Goal: Task Accomplishment & Management: Use online tool/utility

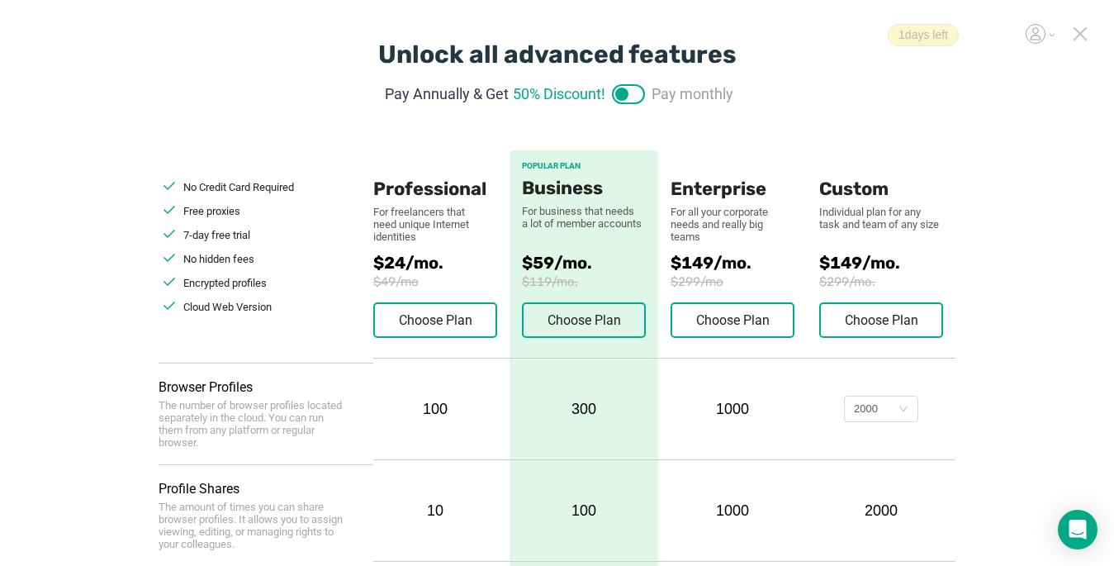
click at [831, 36] on icon at bounding box center [1079, 33] width 15 height 15
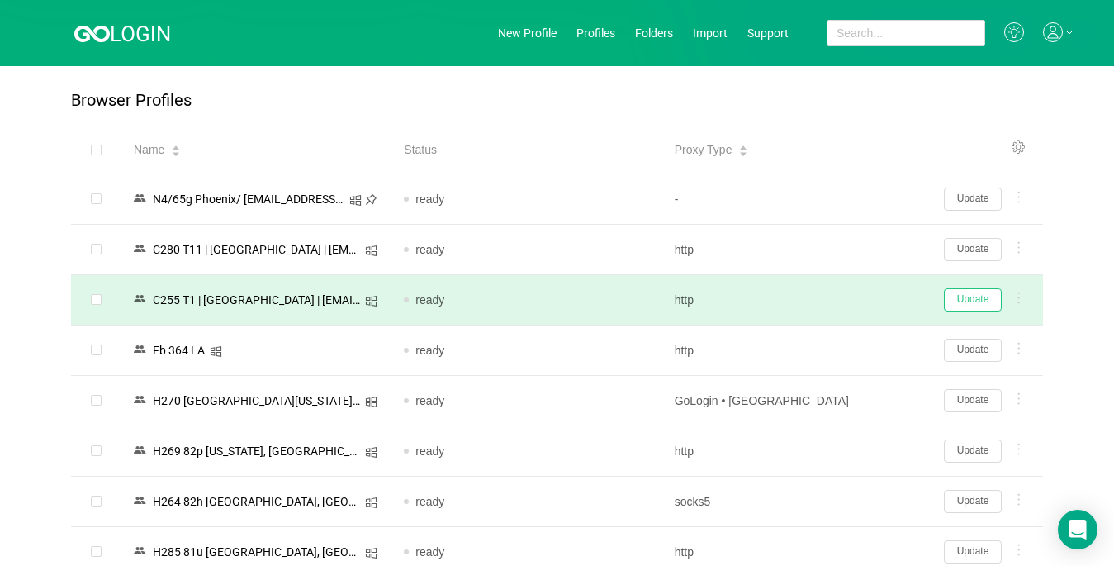
click at [831, 303] on button "Update" at bounding box center [973, 299] width 58 height 23
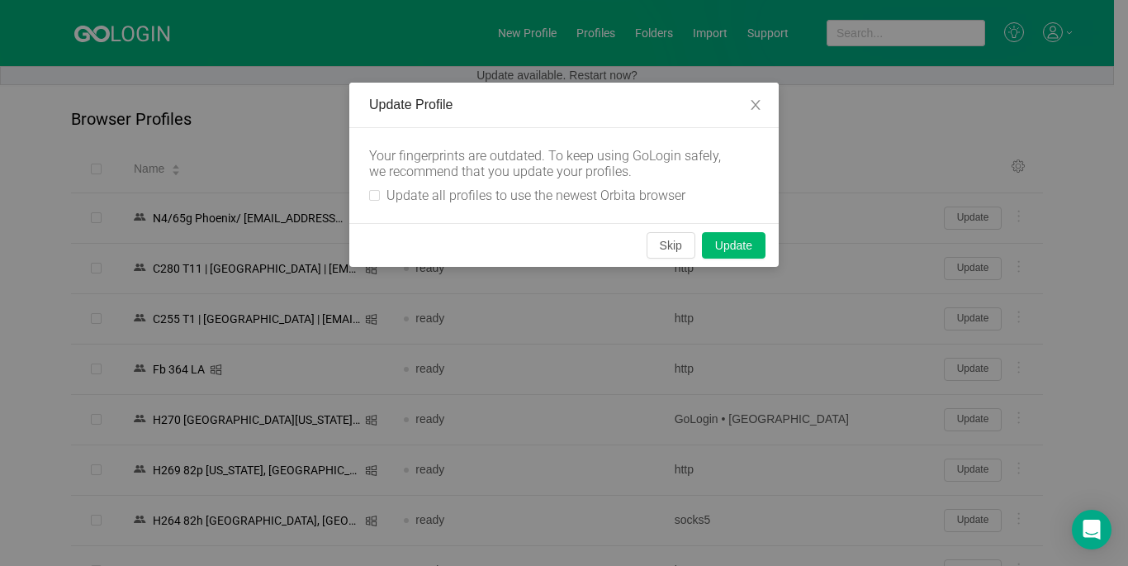
click at [365, 199] on div "Your fingerprints are outdated. To keep using GoLogin safely, we recommend that…" at bounding box center [563, 175] width 429 height 95
click at [372, 197] on input "Update all profiles to use the newest Orbita browser" at bounding box center [374, 195] width 11 height 11
checkbox input "true"
click at [678, 249] on button "Skip" at bounding box center [670, 245] width 49 height 26
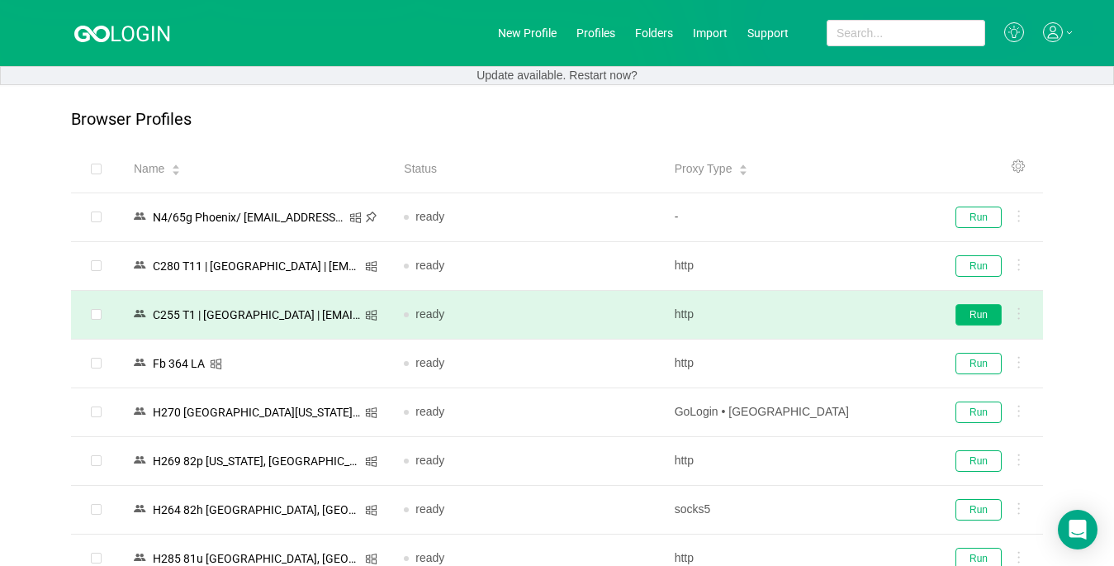
click at [831, 308] on button "Run" at bounding box center [978, 314] width 46 height 21
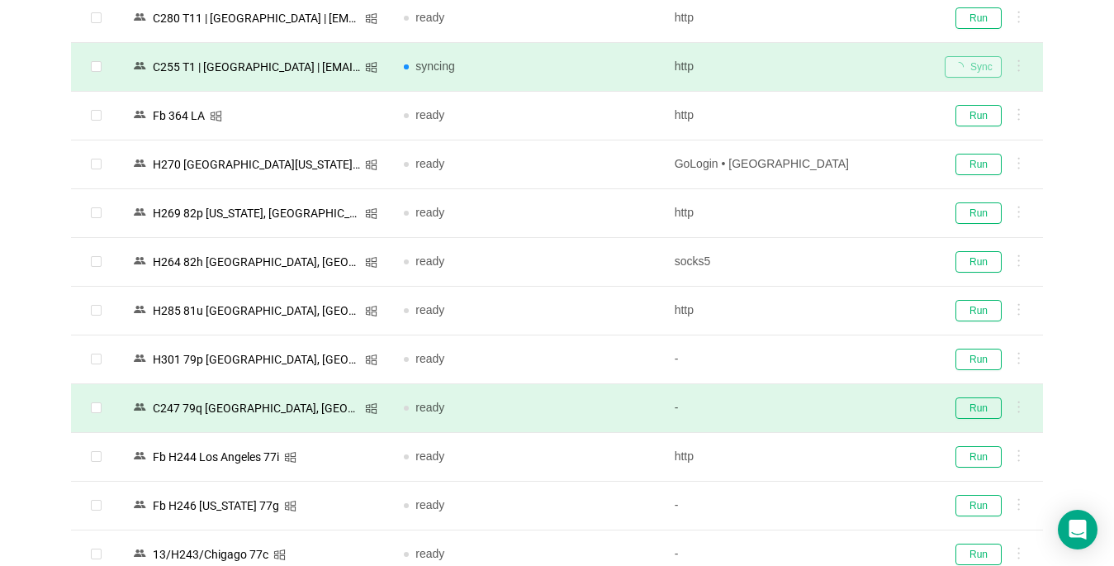
scroll to position [413, 0]
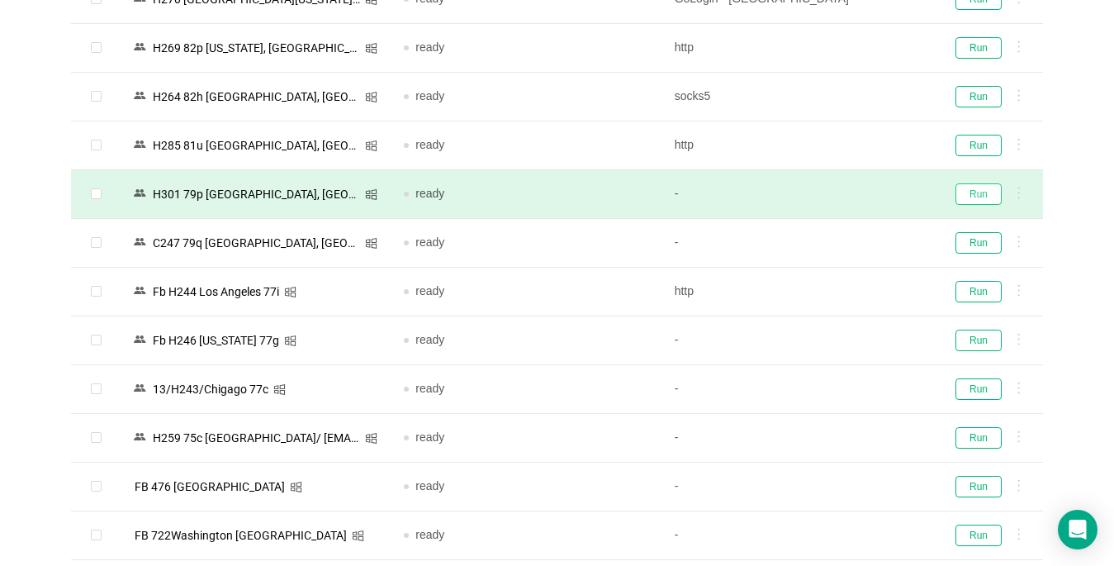
click at [831, 201] on button "Run" at bounding box center [978, 193] width 46 height 21
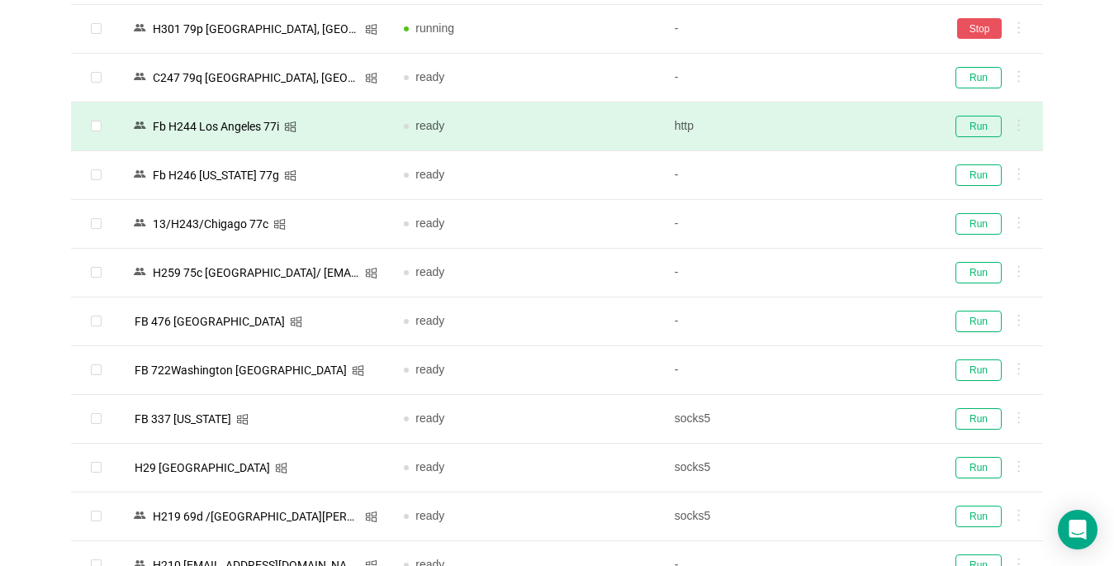
scroll to position [661, 0]
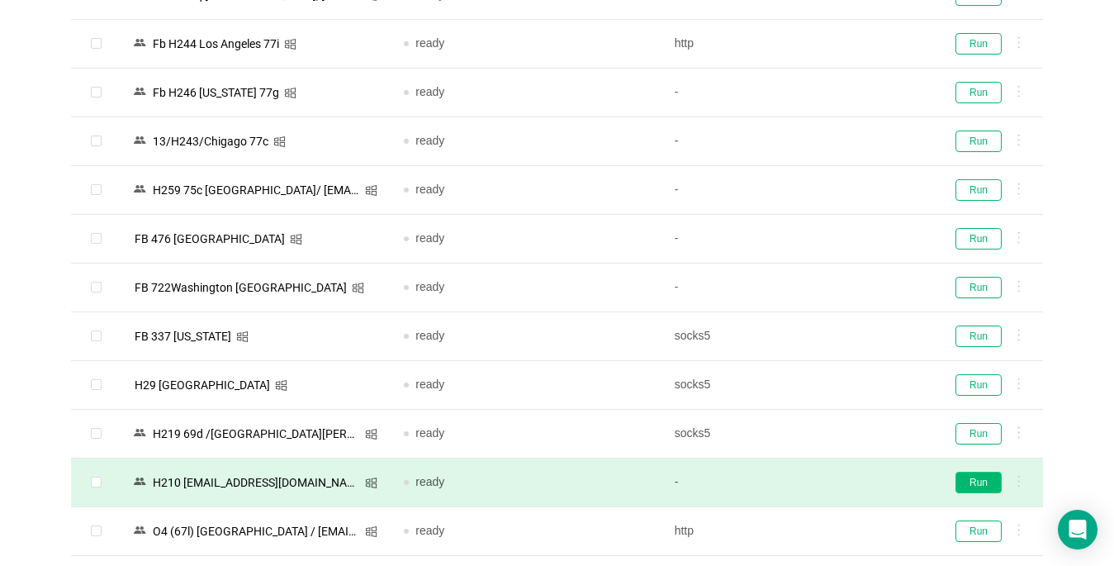
click at [831, 480] on button "Run" at bounding box center [978, 481] width 46 height 21
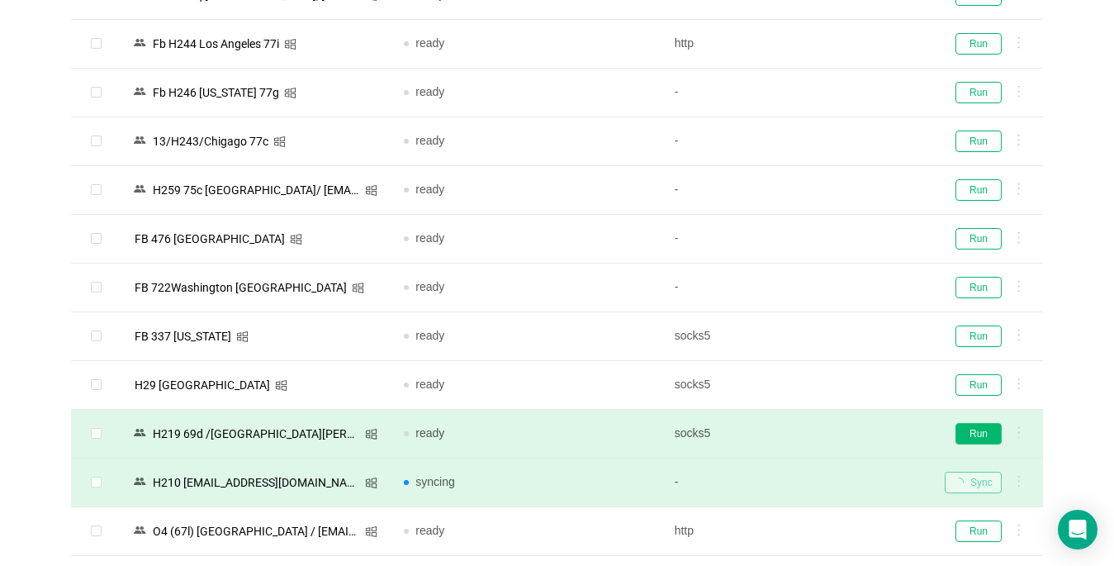
click at [831, 429] on button "Run" at bounding box center [978, 433] width 46 height 21
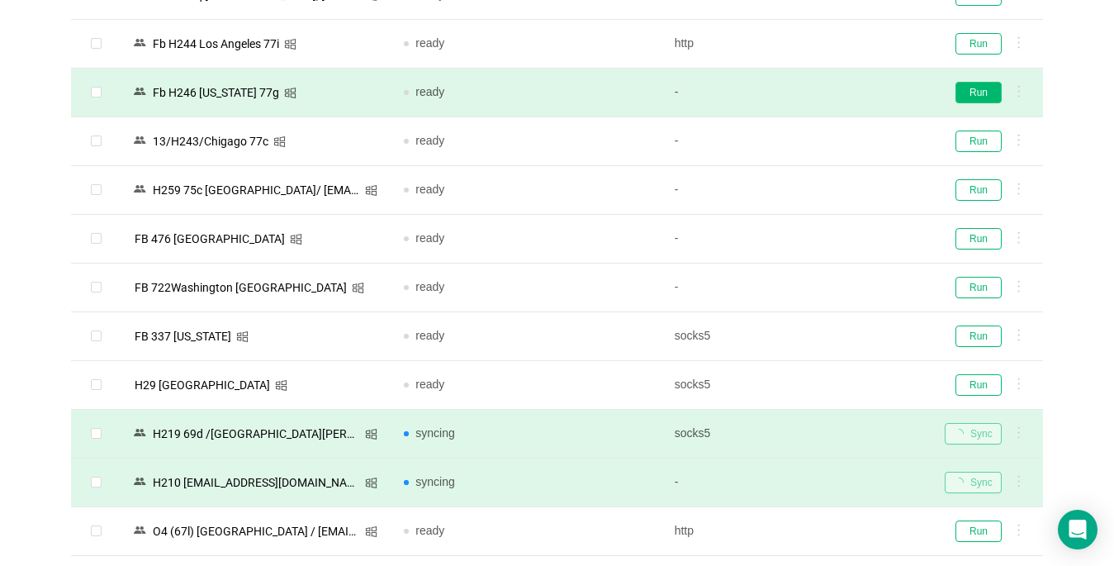
click at [831, 88] on button "Run" at bounding box center [978, 92] width 46 height 21
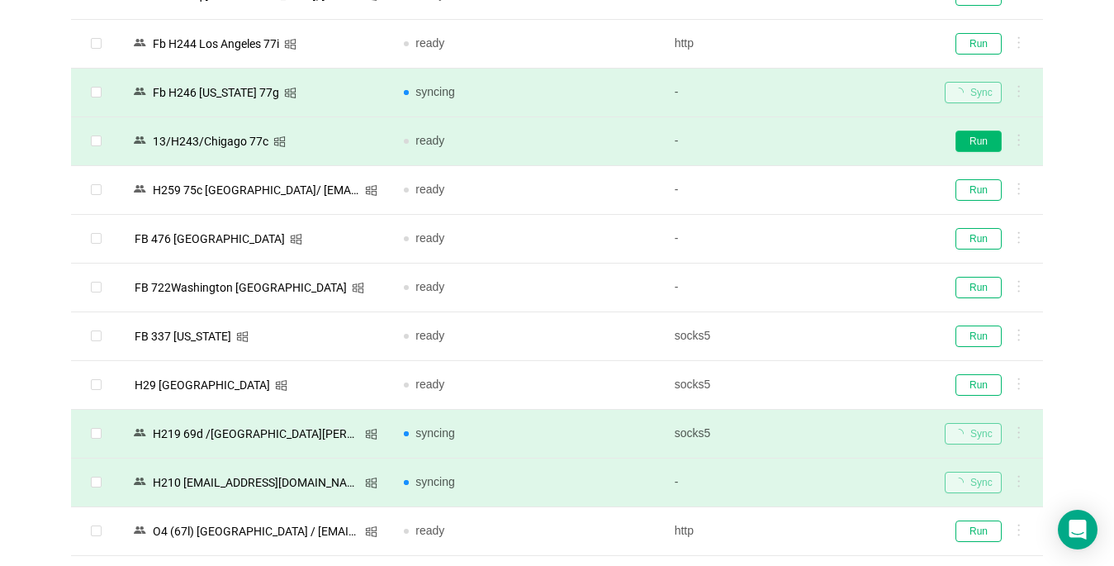
click at [831, 135] on button "Run" at bounding box center [978, 140] width 46 height 21
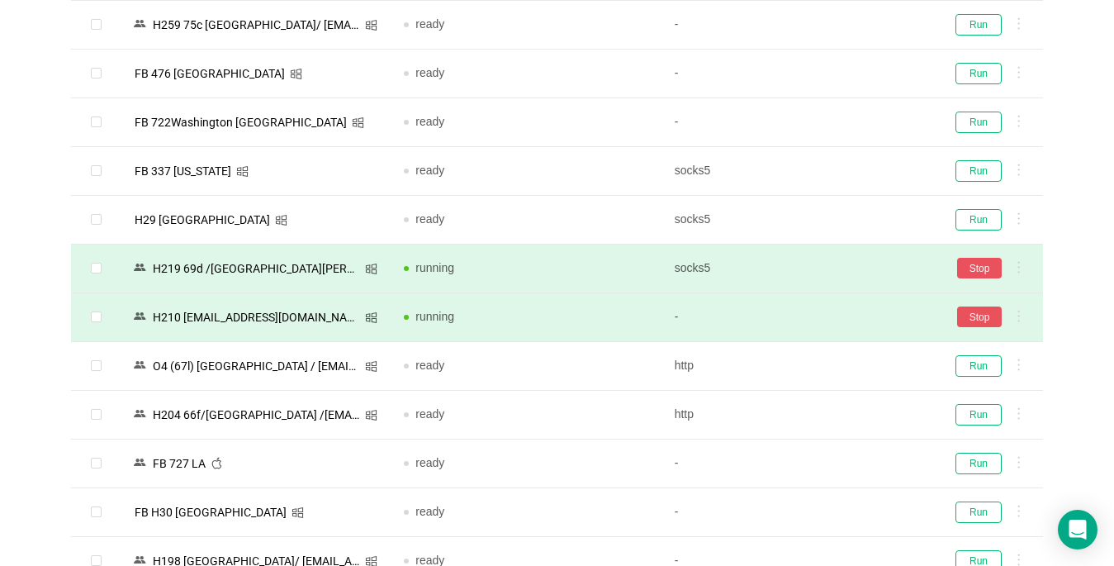
scroll to position [991, 0]
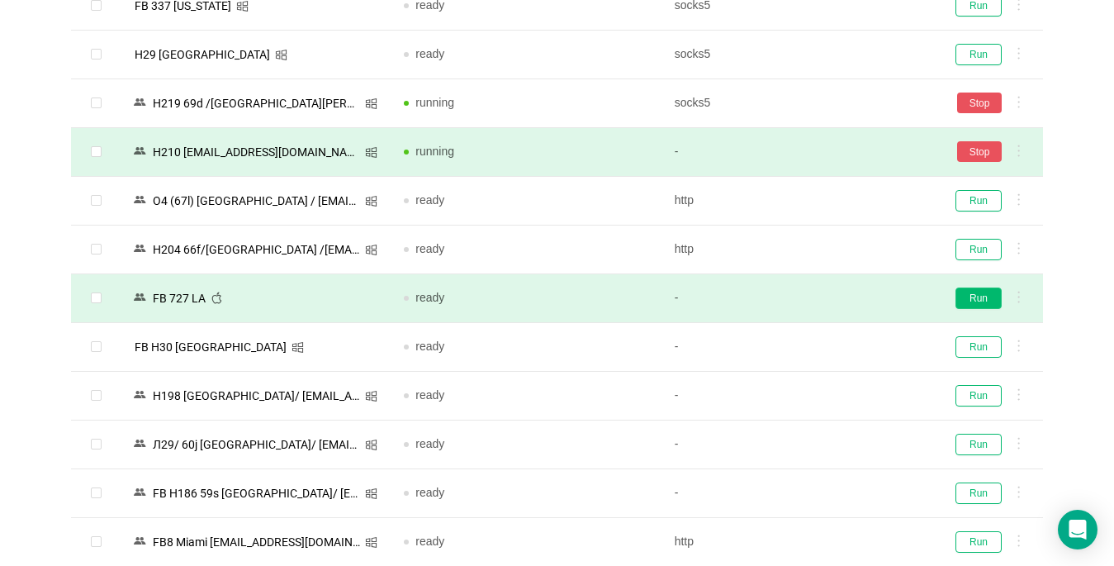
click at [831, 301] on button "Run" at bounding box center [978, 297] width 46 height 21
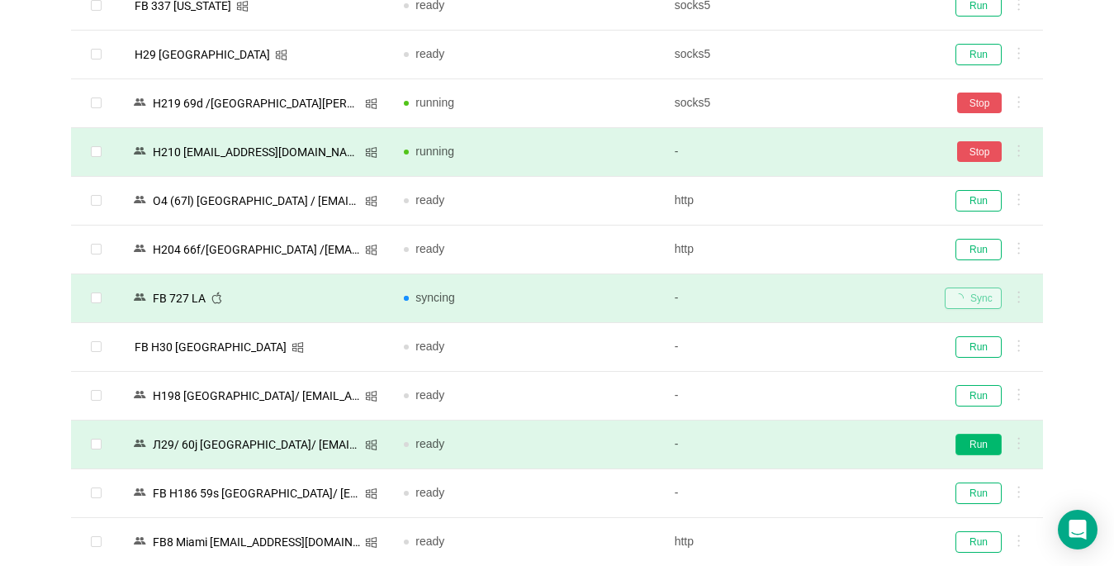
click at [831, 443] on button "Run" at bounding box center [978, 443] width 46 height 21
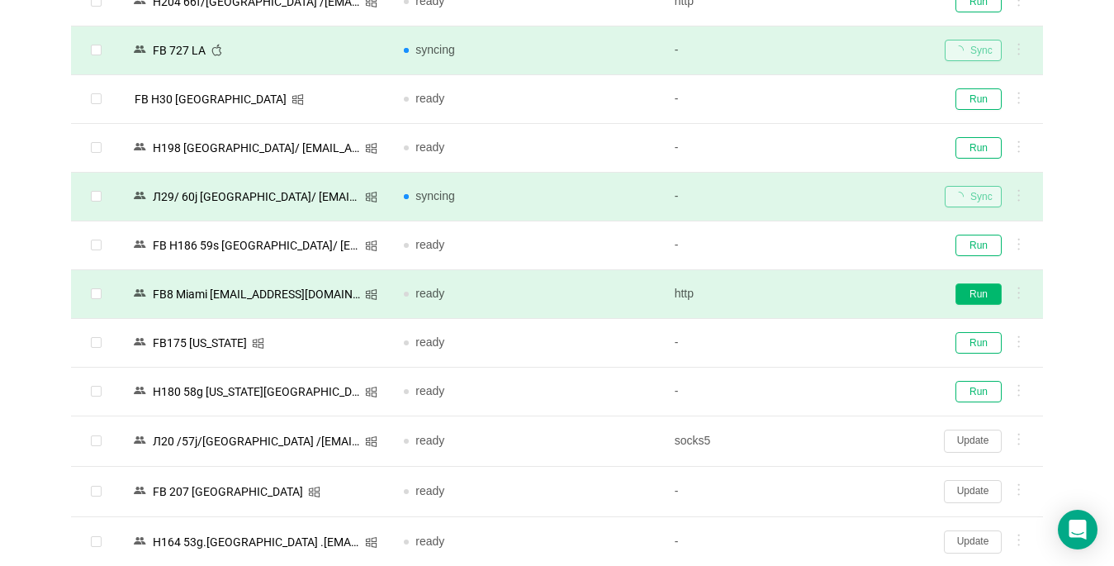
click at [831, 296] on button "Run" at bounding box center [978, 293] width 46 height 21
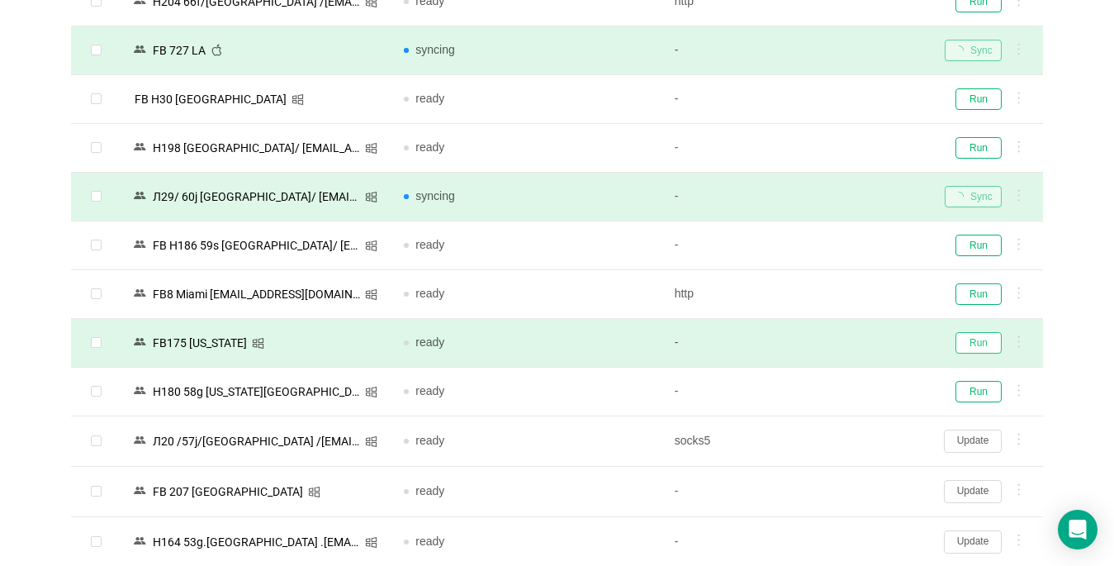
click at [831, 346] on button "Run" at bounding box center [978, 342] width 46 height 21
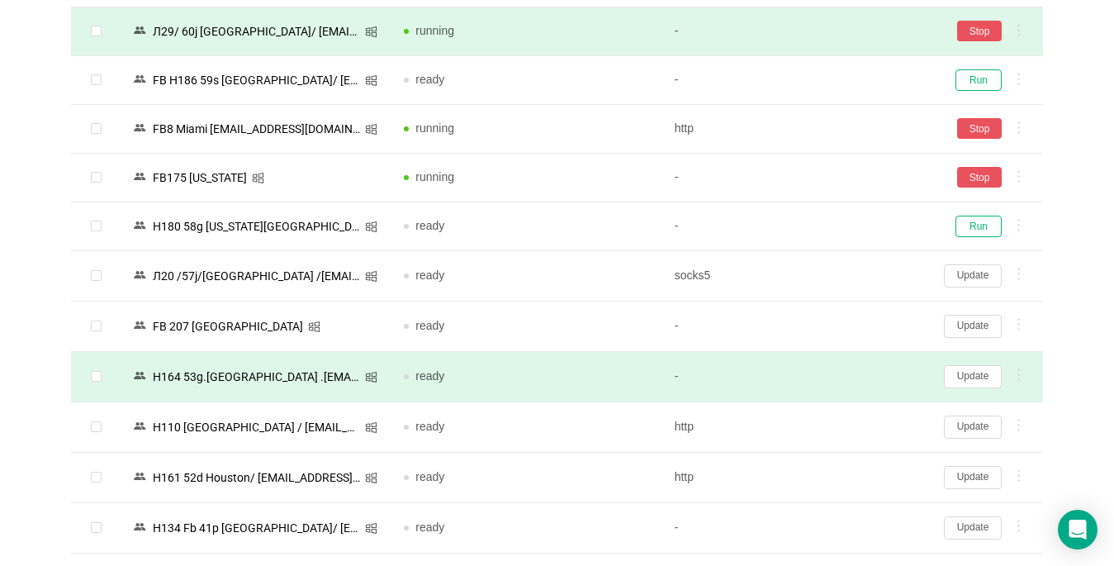
scroll to position [1651, 0]
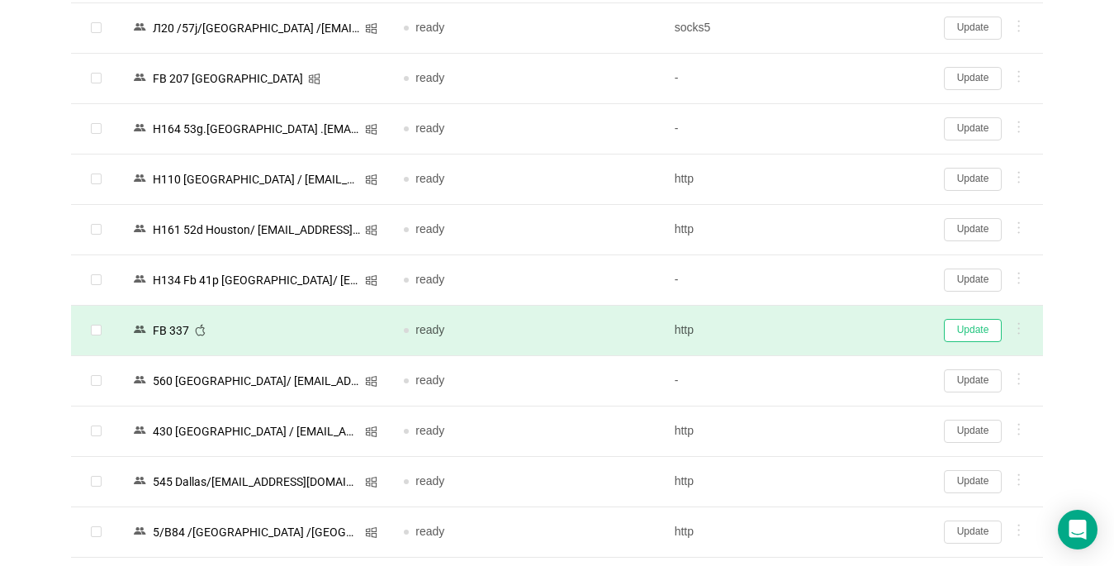
click at [831, 331] on button "Update" at bounding box center [973, 330] width 58 height 23
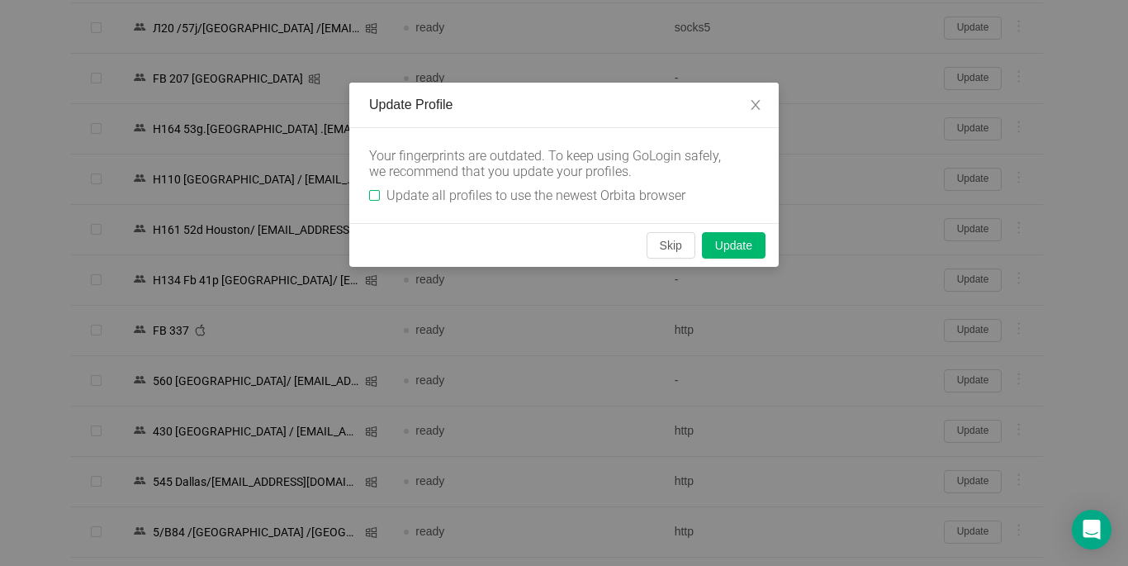
click at [366, 197] on div "Your fingerprints are outdated. To keep using GoLogin safely, we recommend that…" at bounding box center [563, 175] width 429 height 95
drag, startPoint x: 376, startPoint y: 201, endPoint x: 430, endPoint y: 206, distance: 54.0
click at [376, 200] on input "Update all profiles to use the newest Orbita browser" at bounding box center [374, 195] width 11 height 11
checkbox input "true"
click at [670, 246] on button "Skip" at bounding box center [670, 245] width 49 height 26
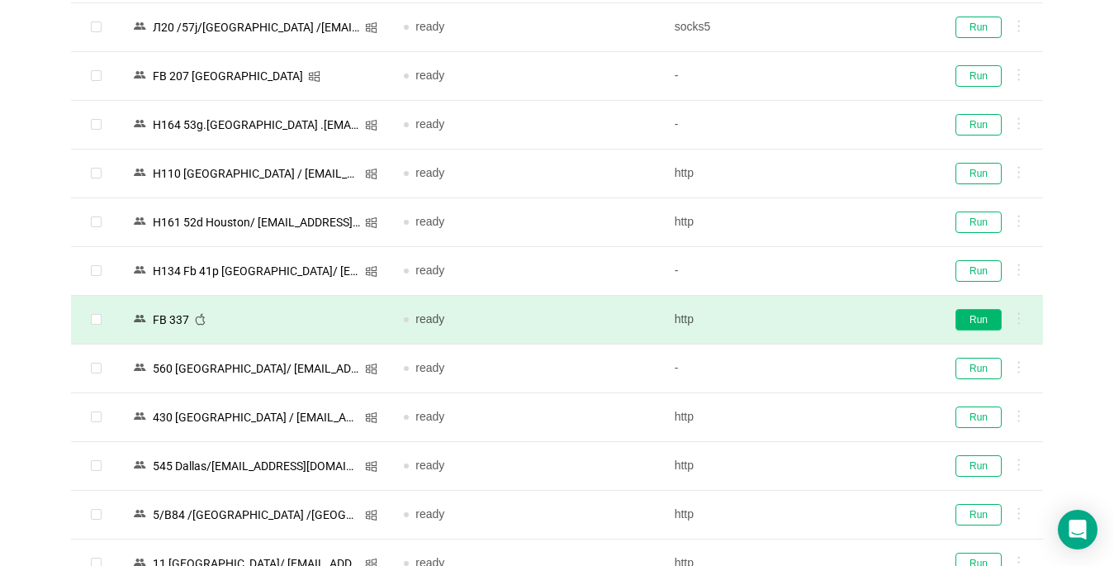
click at [831, 324] on button "Run" at bounding box center [978, 319] width 46 height 21
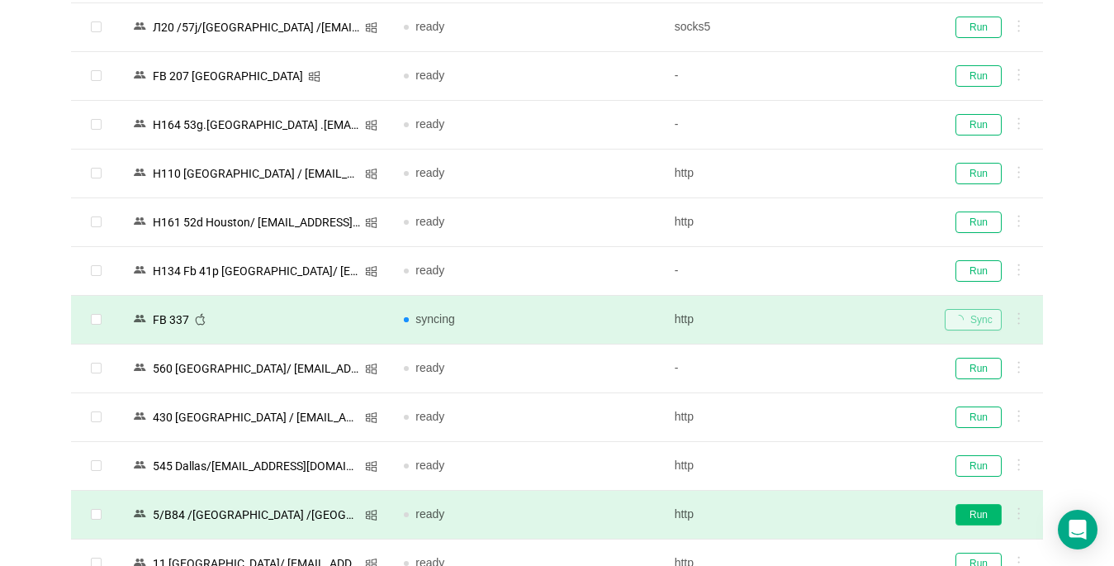
scroll to position [1816, 0]
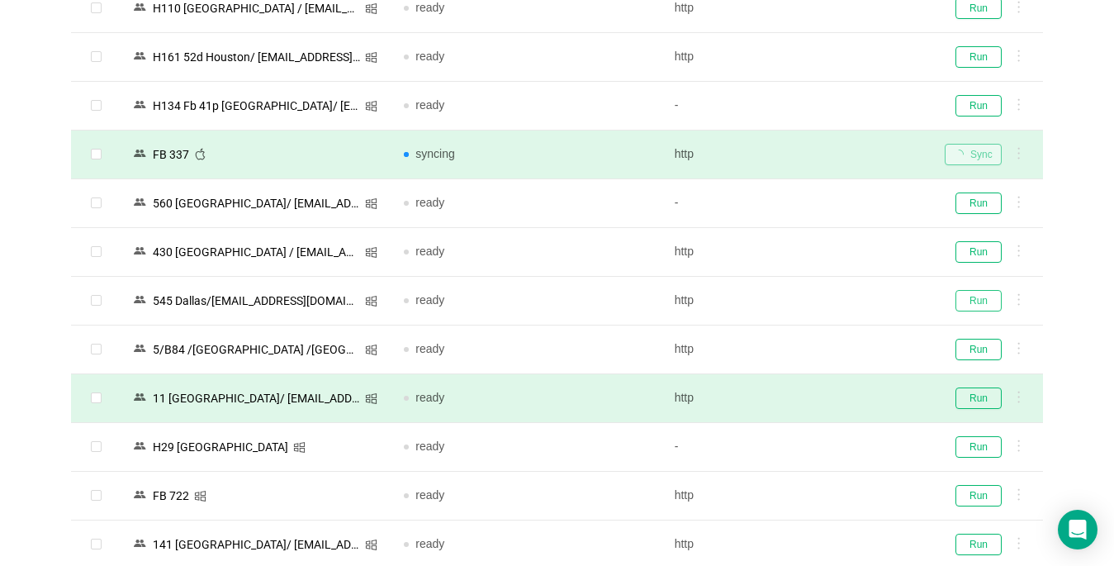
click at [831, 301] on button "Run" at bounding box center [978, 300] width 46 height 21
click at [831, 400] on button "Run" at bounding box center [978, 397] width 46 height 21
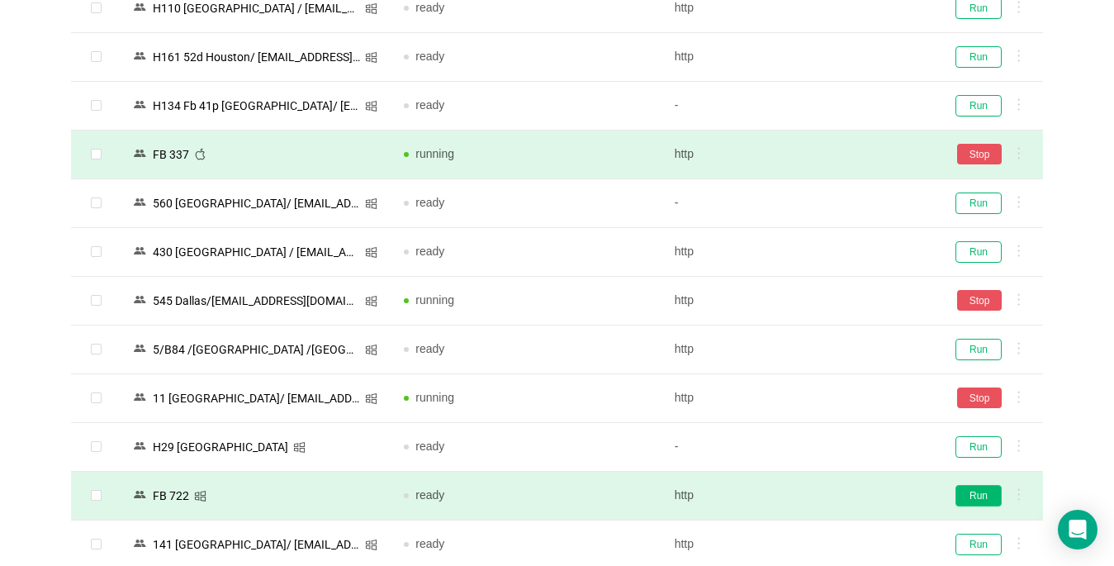
scroll to position [2064, 0]
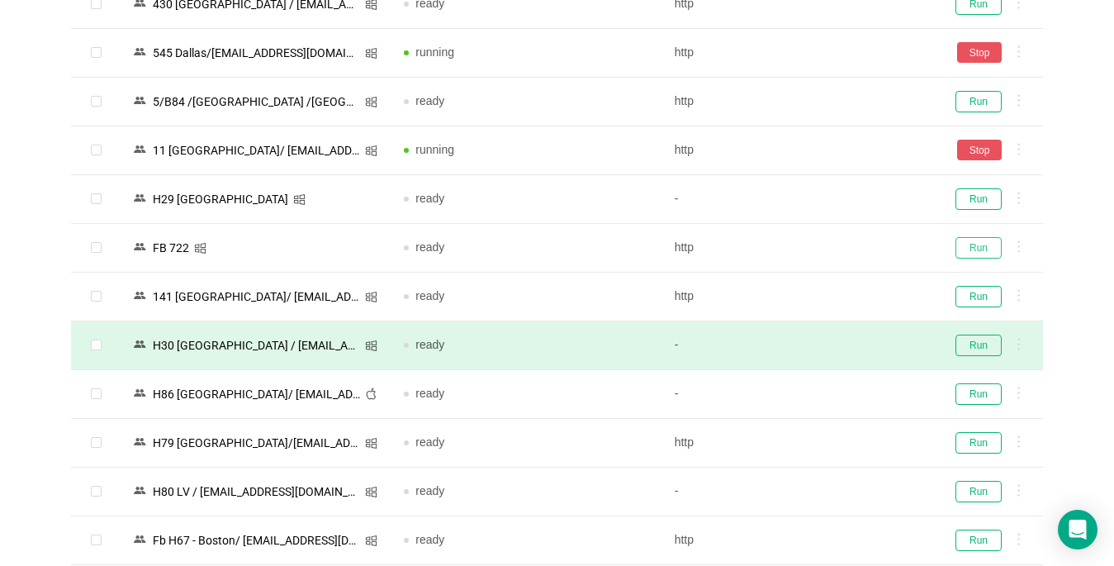
click at [831, 248] on button "Run" at bounding box center [978, 247] width 46 height 21
click at [831, 296] on button "Run" at bounding box center [978, 296] width 46 height 21
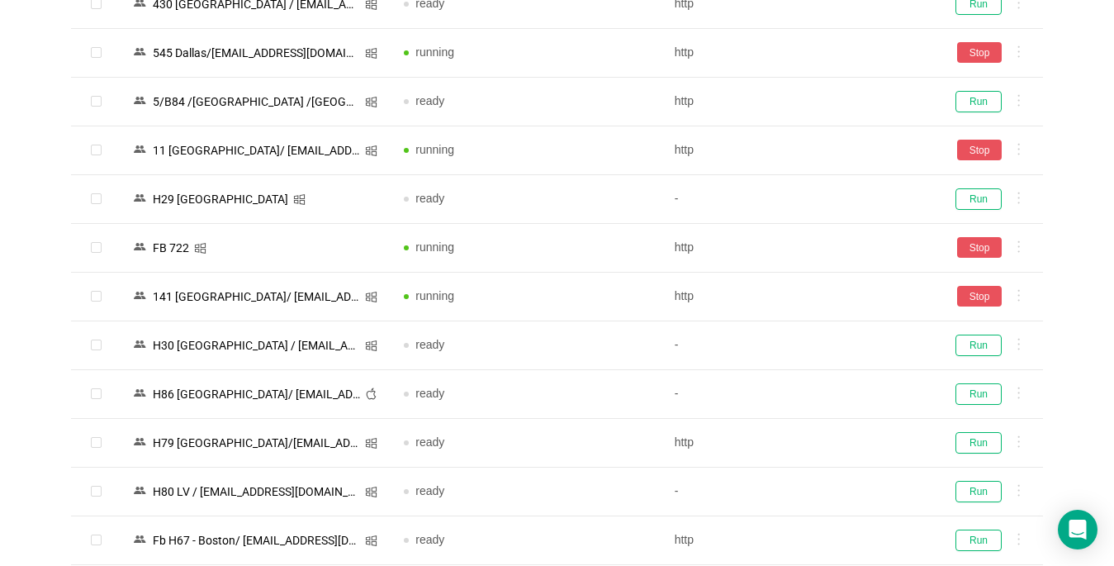
scroll to position [2312, 0]
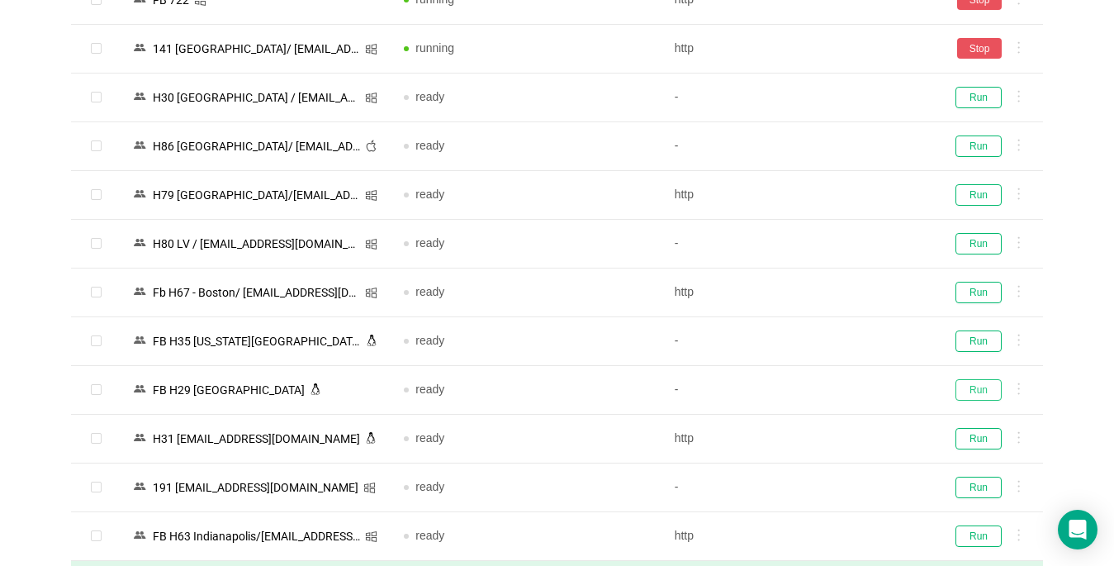
drag, startPoint x: 966, startPoint y: 389, endPoint x: 932, endPoint y: 561, distance: 175.8
click at [831, 388] on button "Run" at bounding box center [978, 389] width 46 height 21
click at [831, 535] on button "Run" at bounding box center [978, 535] width 46 height 21
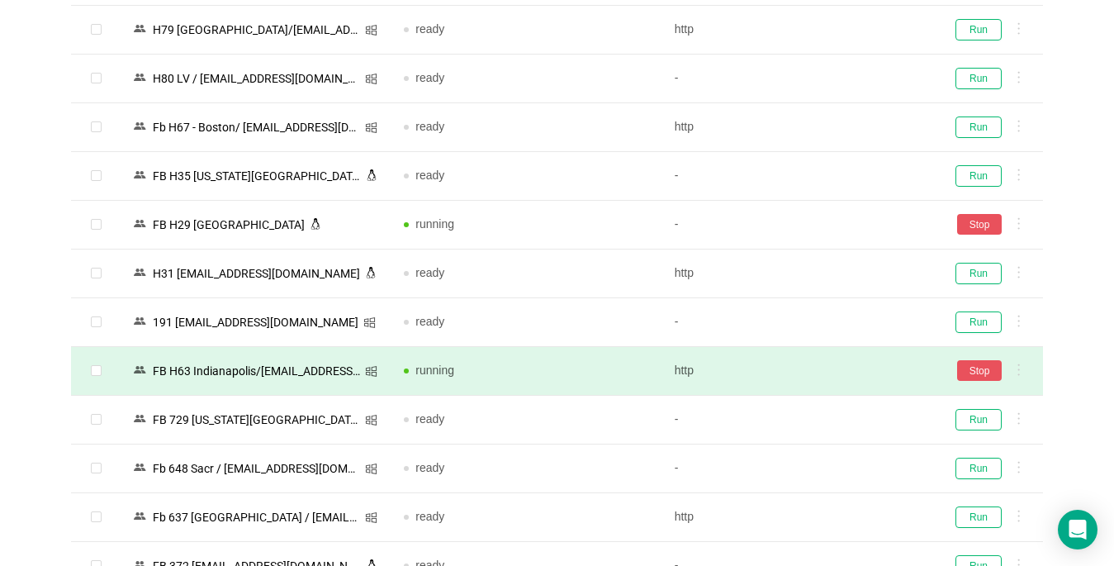
scroll to position [2642, 0]
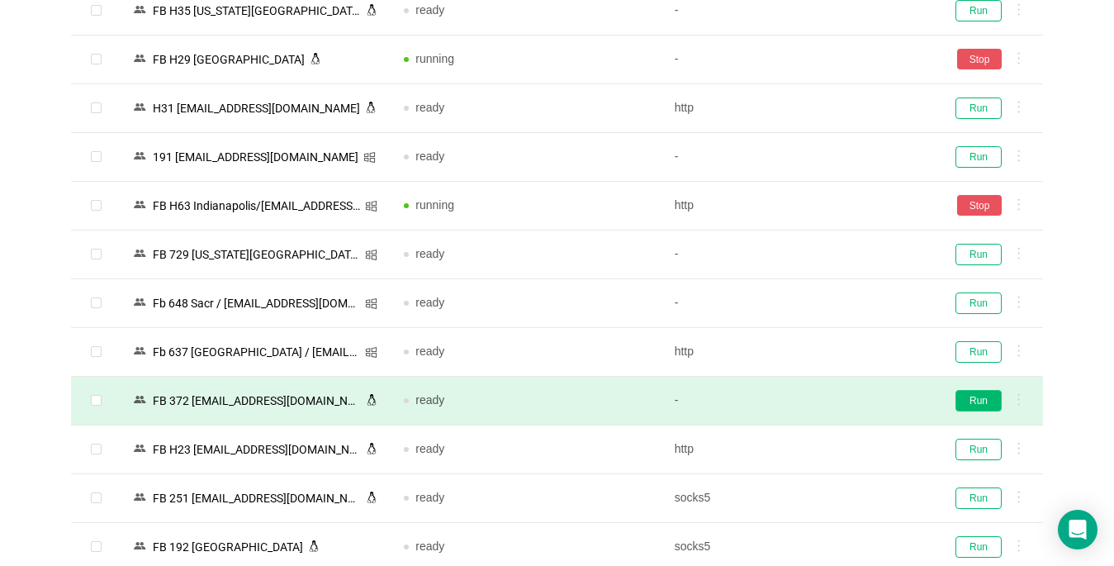
click at [831, 400] on button "Run" at bounding box center [978, 400] width 46 height 21
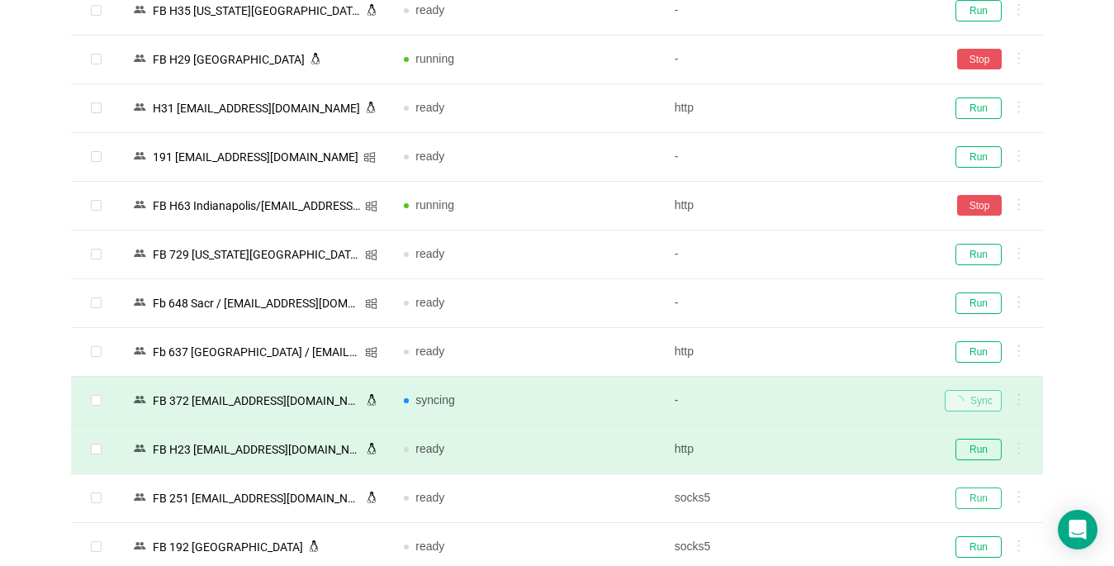
click at [831, 500] on button "Run" at bounding box center [978, 497] width 46 height 21
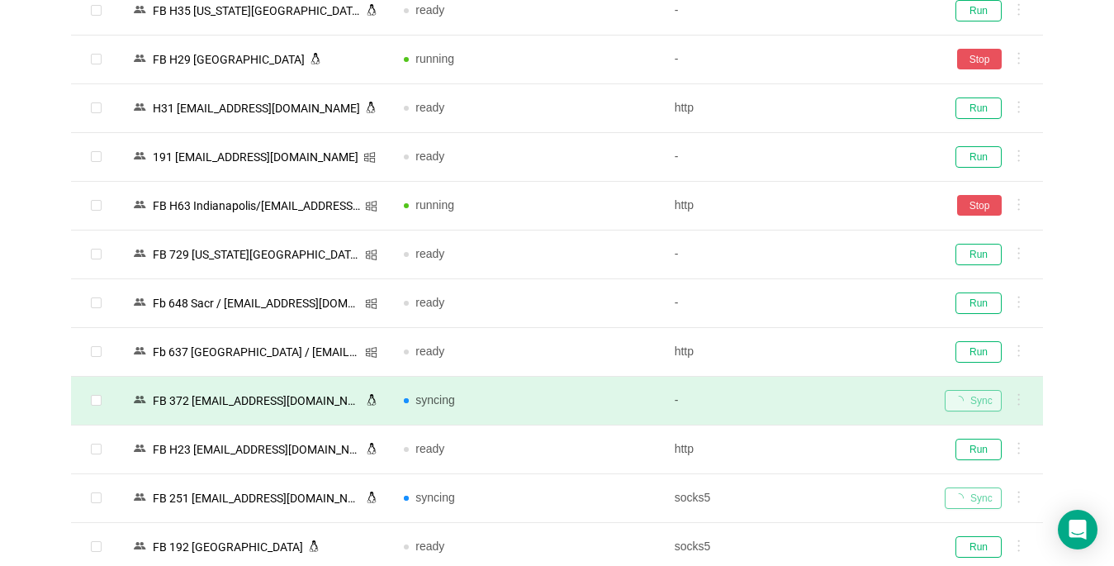
scroll to position [2890, 0]
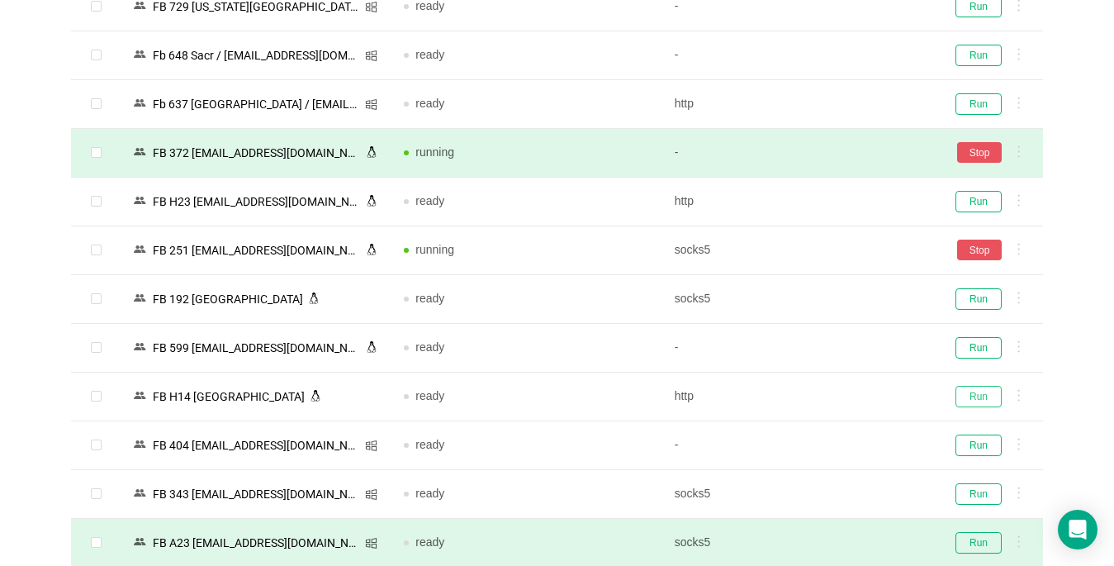
click at [831, 395] on button "Run" at bounding box center [978, 396] width 46 height 21
